Goal: Transaction & Acquisition: Purchase product/service

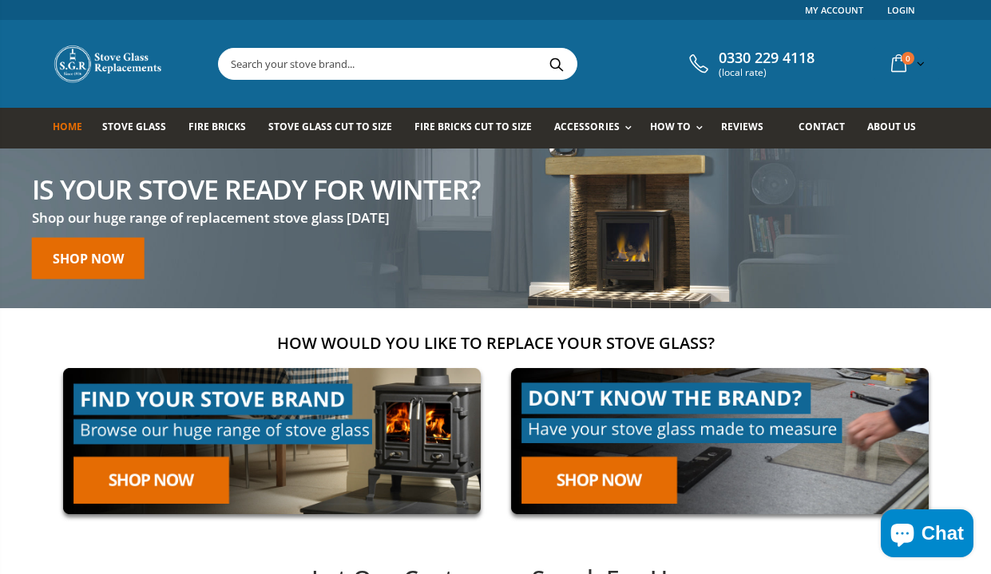
click at [306, 61] on input "text" at bounding box center [487, 64] width 536 height 30
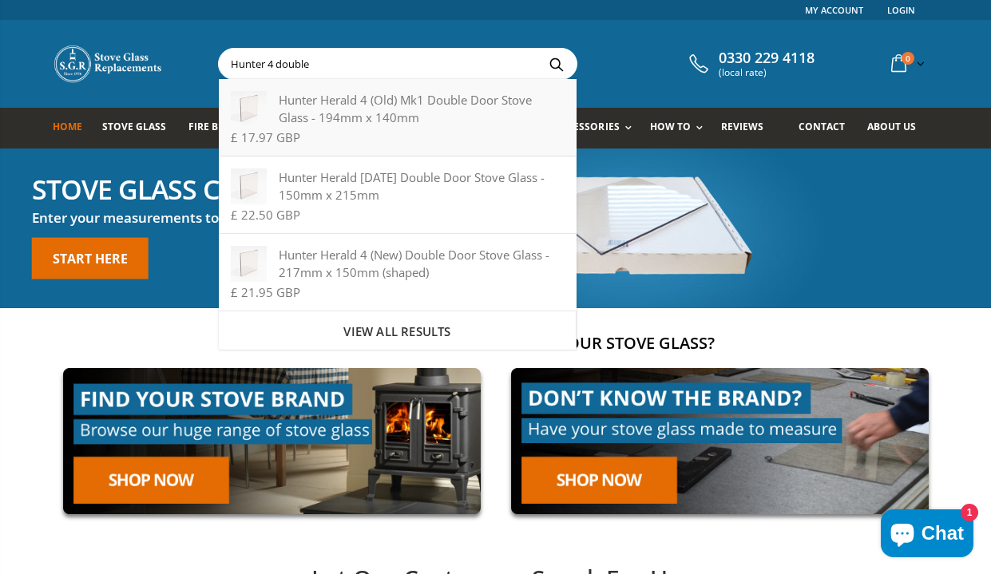
type input "Hunter 4 double"
click at [360, 112] on div "Hunter Herald 4 (Old) Mk1 Double Door Stove Glass - 194mm x 140mm" at bounding box center [397, 108] width 333 height 35
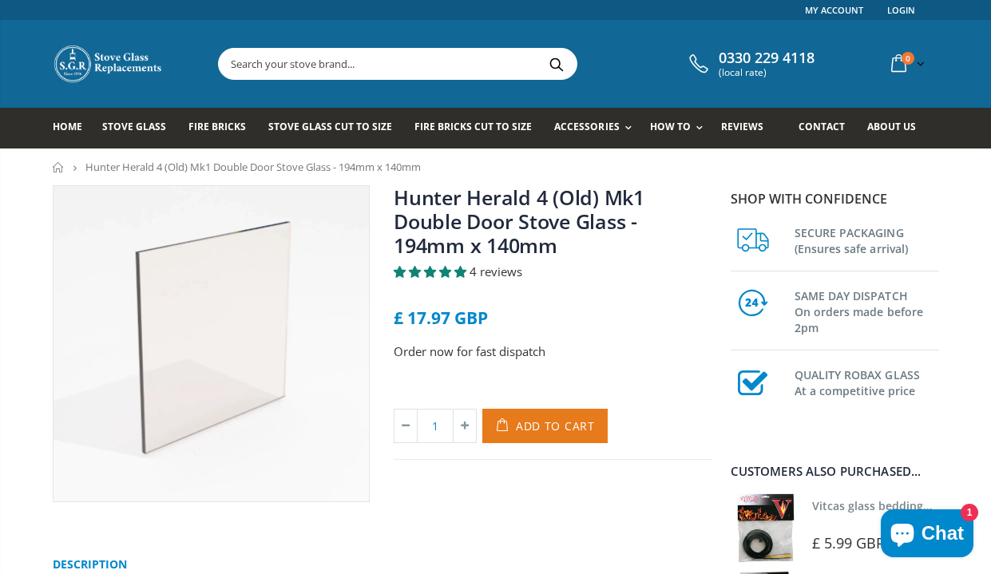
click at [536, 424] on span "Add to Cart" at bounding box center [555, 425] width 79 height 15
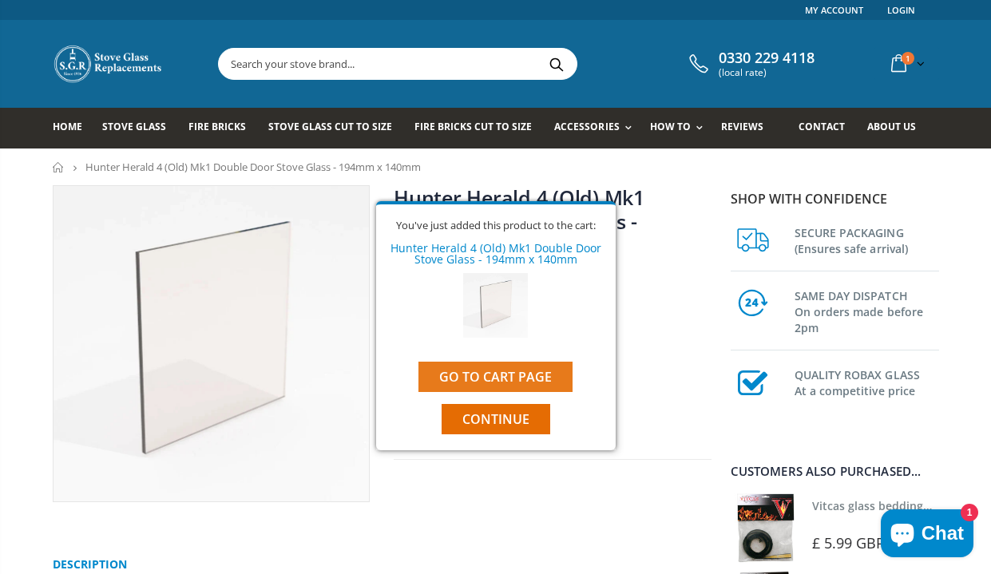
click at [495, 370] on link "Go to cart page" at bounding box center [495, 377] width 154 height 30
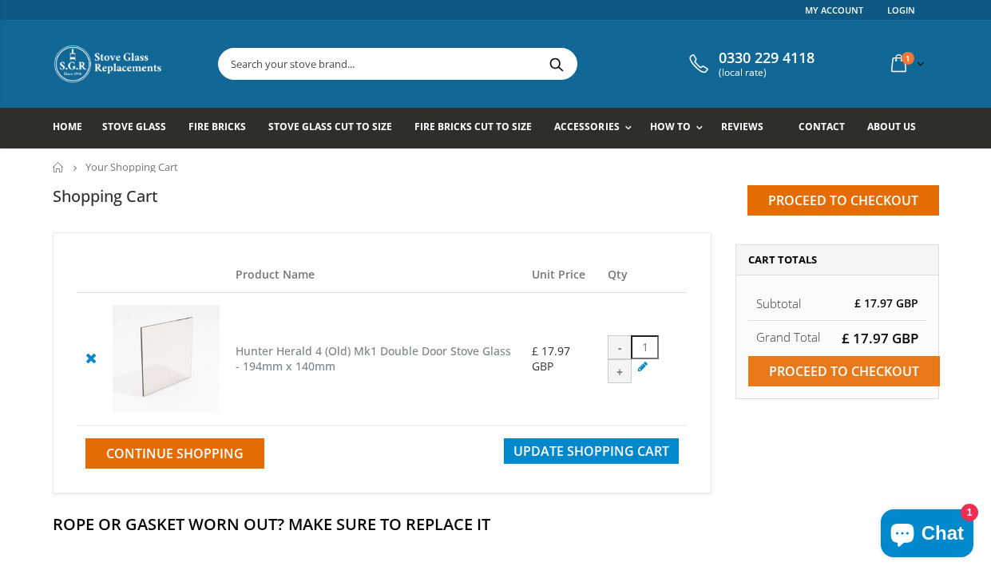
click at [825, 368] on input "Proceed to checkout" at bounding box center [844, 371] width 192 height 30
